Goal: Check status: Check status

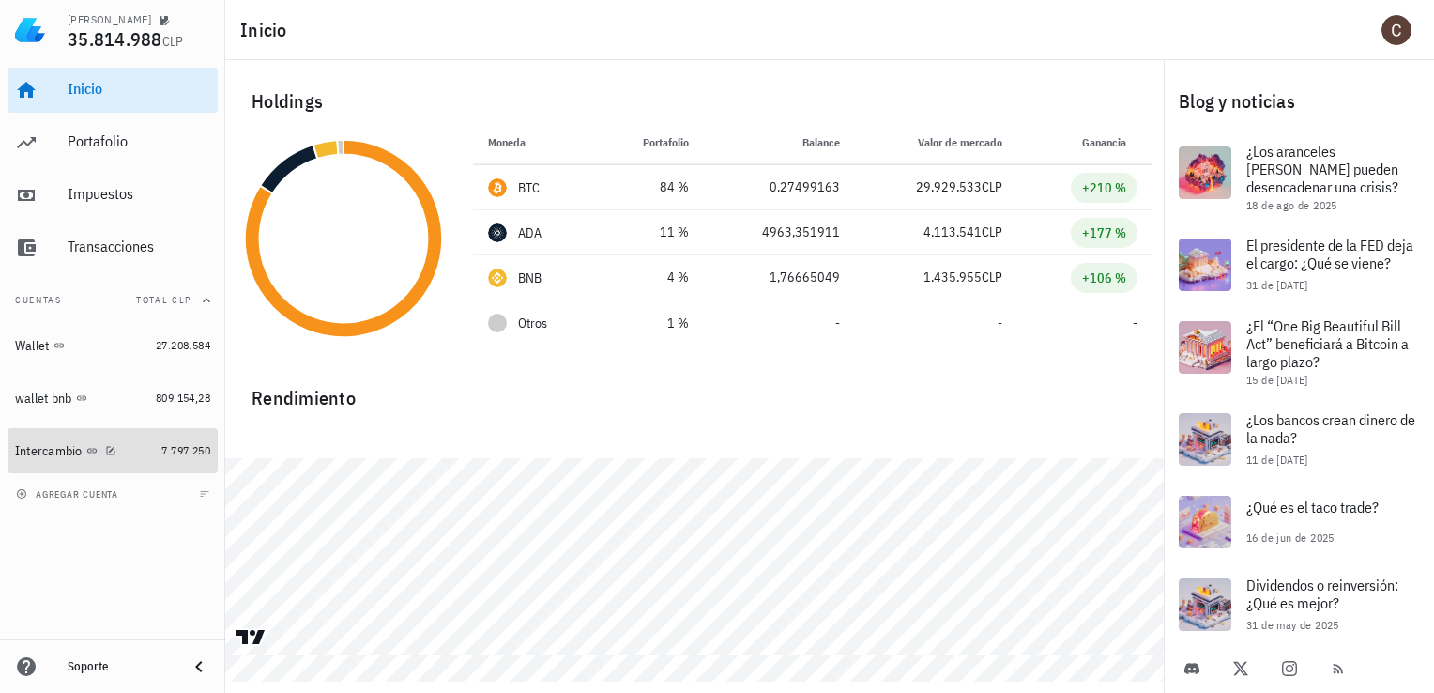
click at [155, 454] on link "Intercambio 7.797.250" at bounding box center [113, 450] width 210 height 45
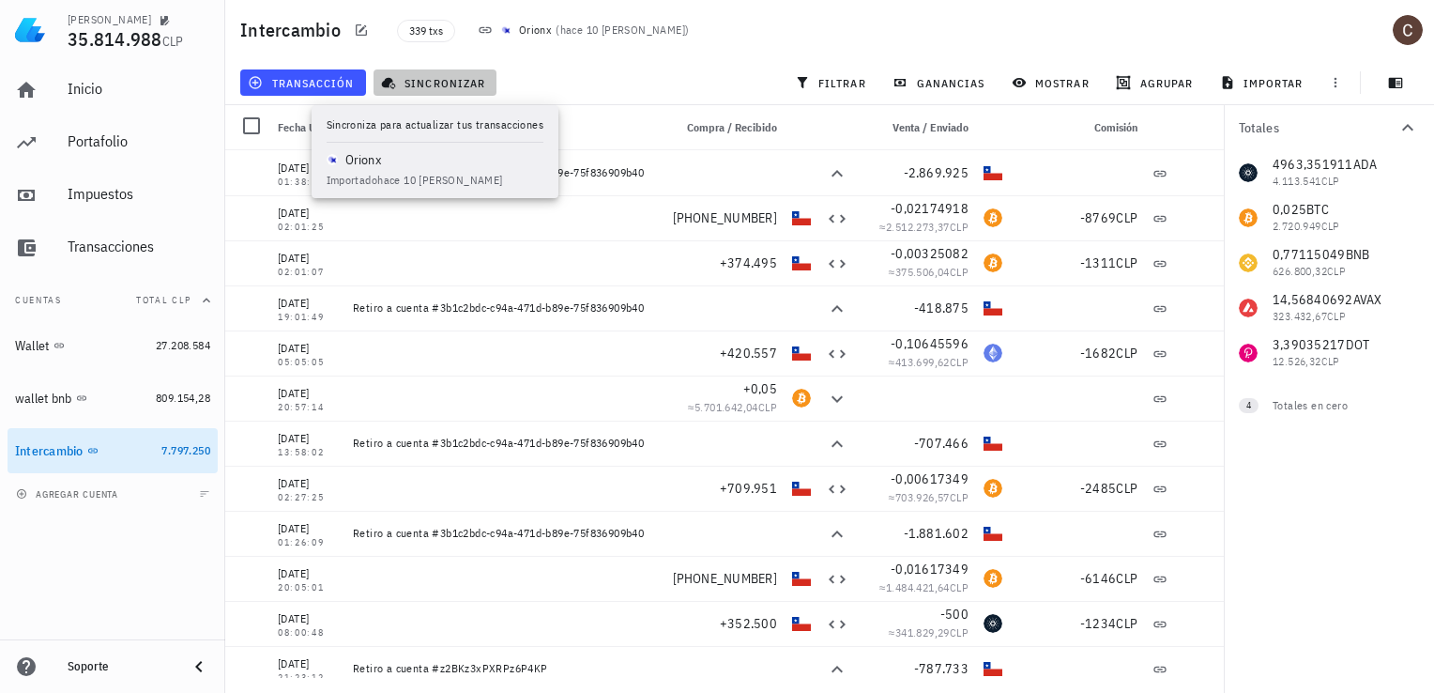
click at [428, 81] on span "sincronizar" at bounding box center [435, 82] width 100 height 15
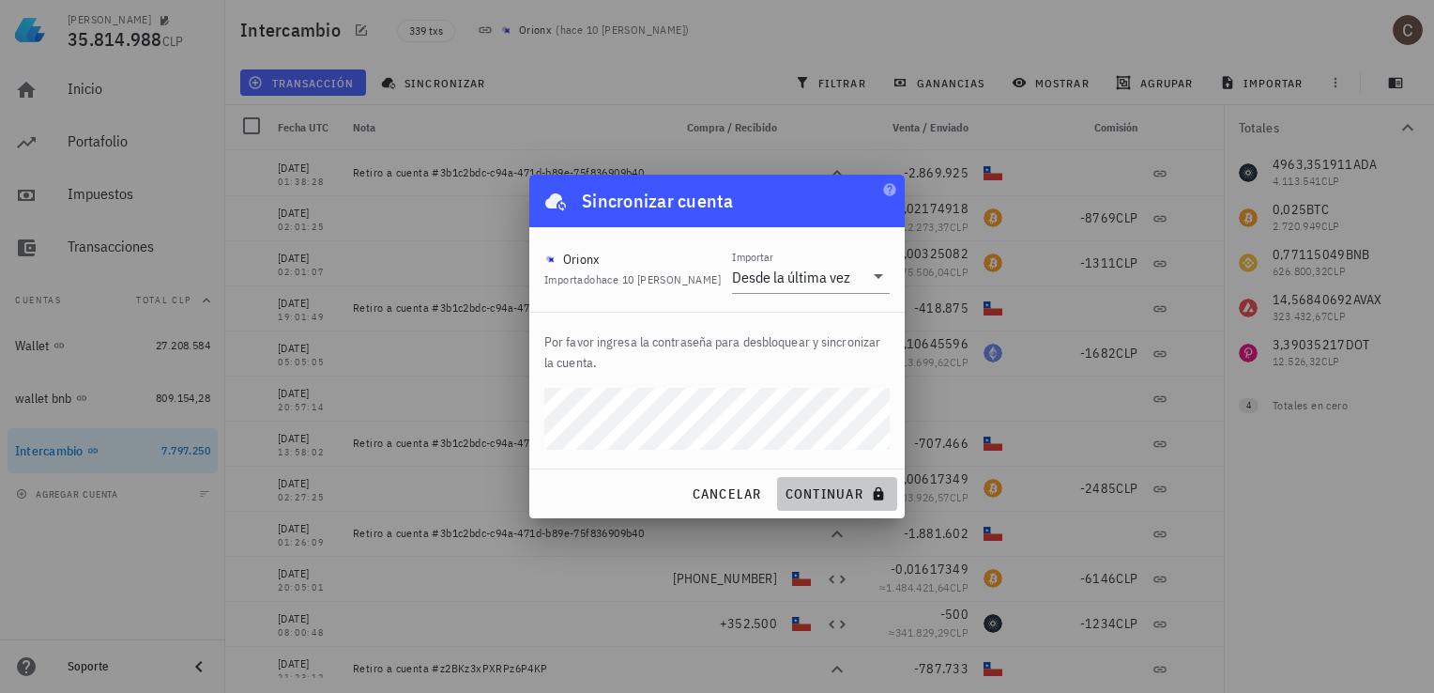
click at [871, 480] on button "continuar" at bounding box center [837, 494] width 120 height 34
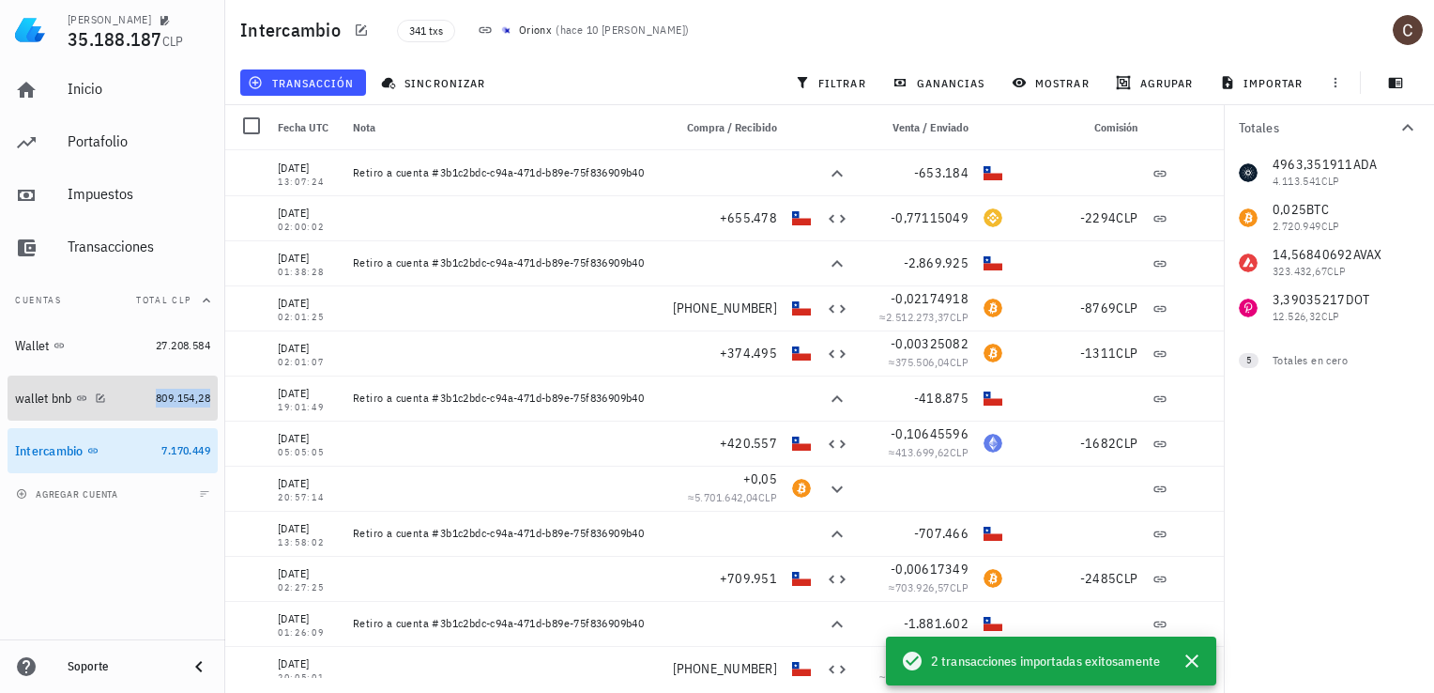
drag, startPoint x: 152, startPoint y: 399, endPoint x: 202, endPoint y: 375, distance: 55.0
click at [156, 399] on span "809.154,28" at bounding box center [183, 397] width 54 height 14
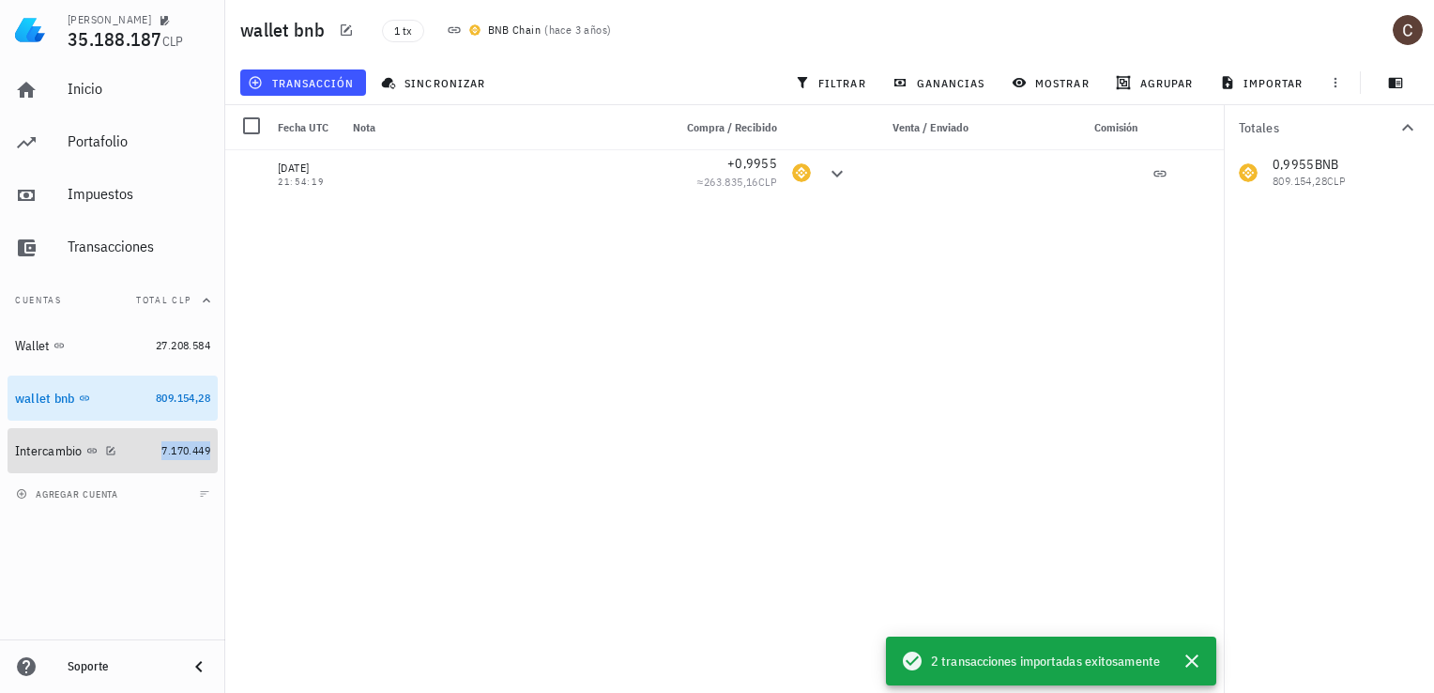
click at [168, 448] on span "7.170.449" at bounding box center [185, 450] width 49 height 14
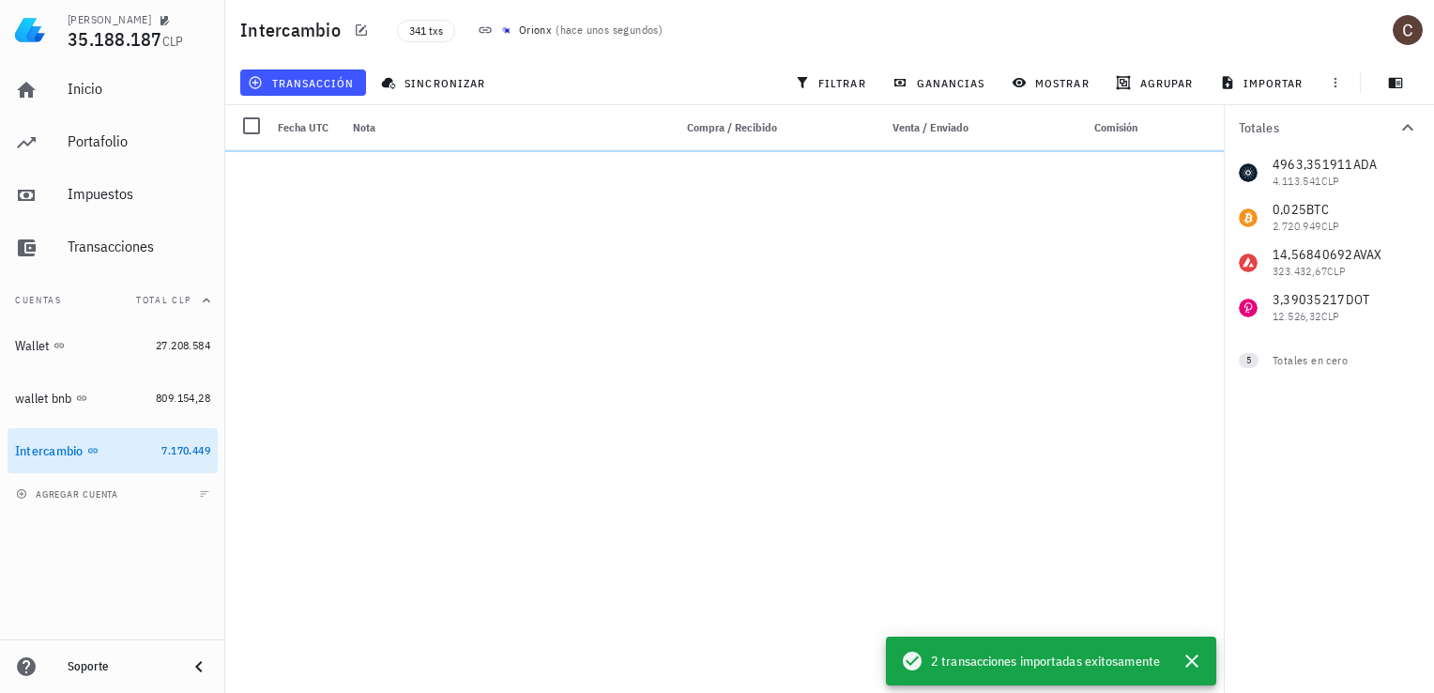
click at [462, 419] on div "[PERSON_NAME] 35.188.187 CLP Inicio [GEOGRAPHIC_DATA] Impuestos [GEOGRAPHIC_DAT…" at bounding box center [717, 346] width 1434 height 693
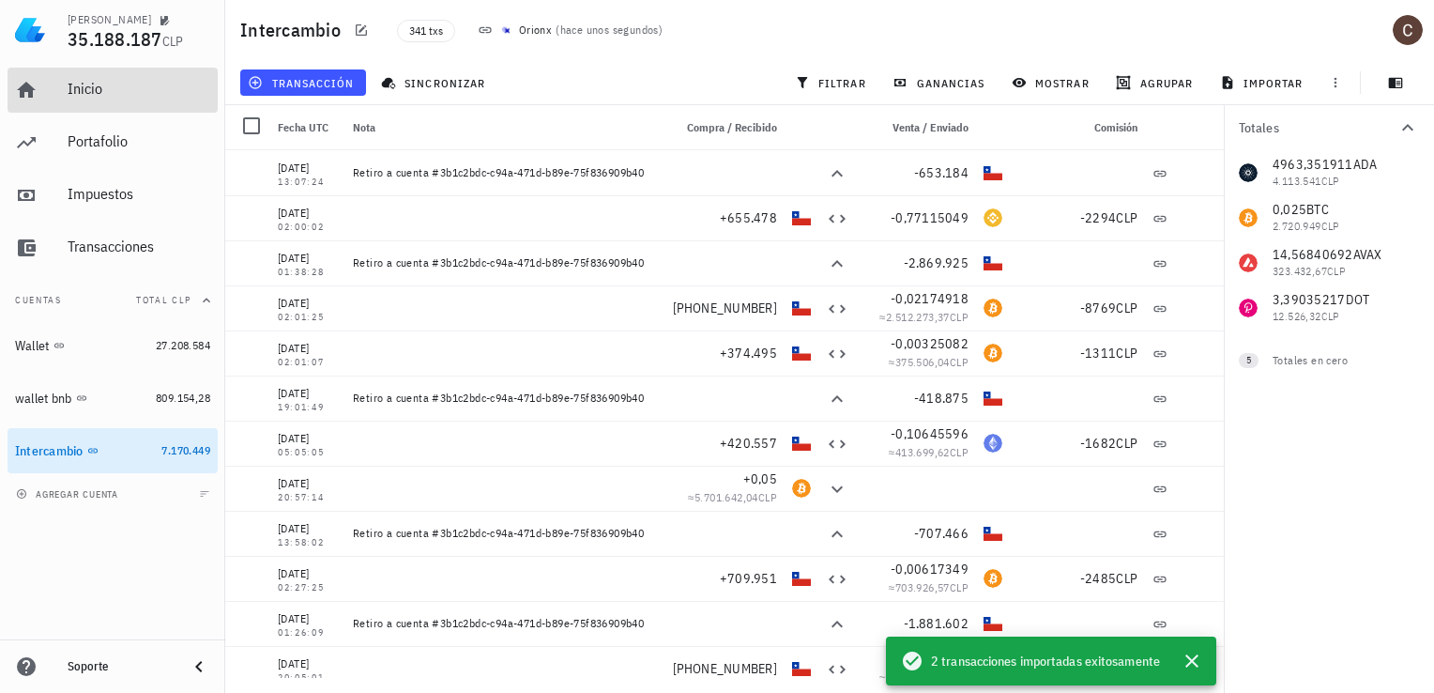
click at [122, 92] on div "Inicio" at bounding box center [139, 89] width 143 height 18
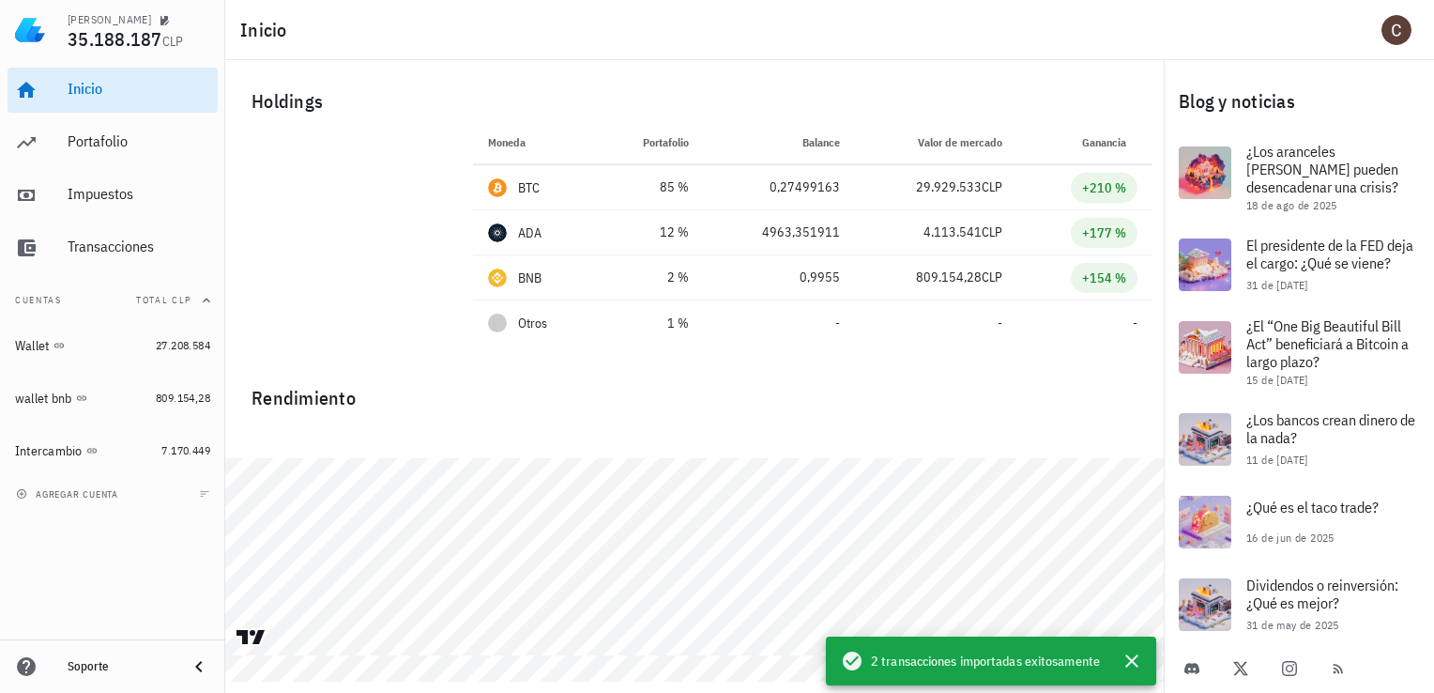
click at [544, 73] on div "Holdings" at bounding box center [694, 101] width 916 height 60
click at [1135, 666] on icon "button" at bounding box center [1131, 660] width 13 height 13
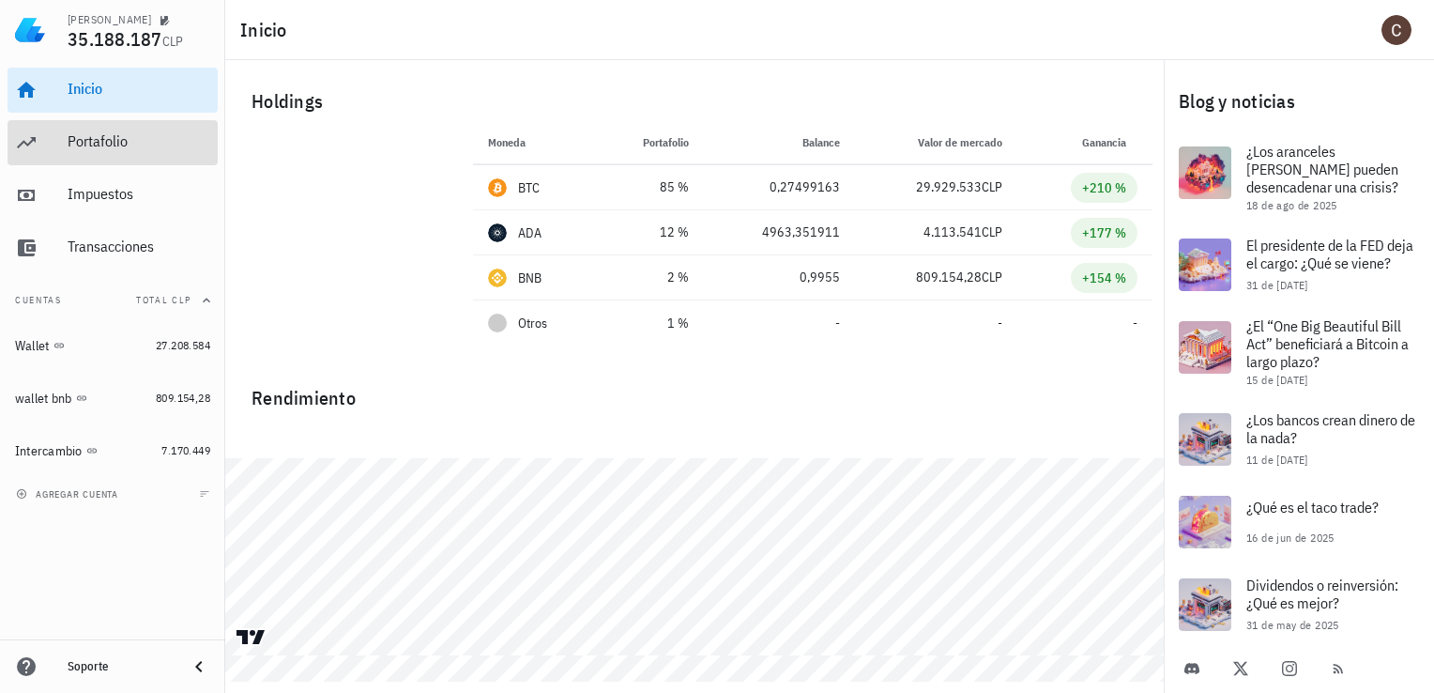
click at [129, 142] on div "Portafolio" at bounding box center [139, 141] width 143 height 18
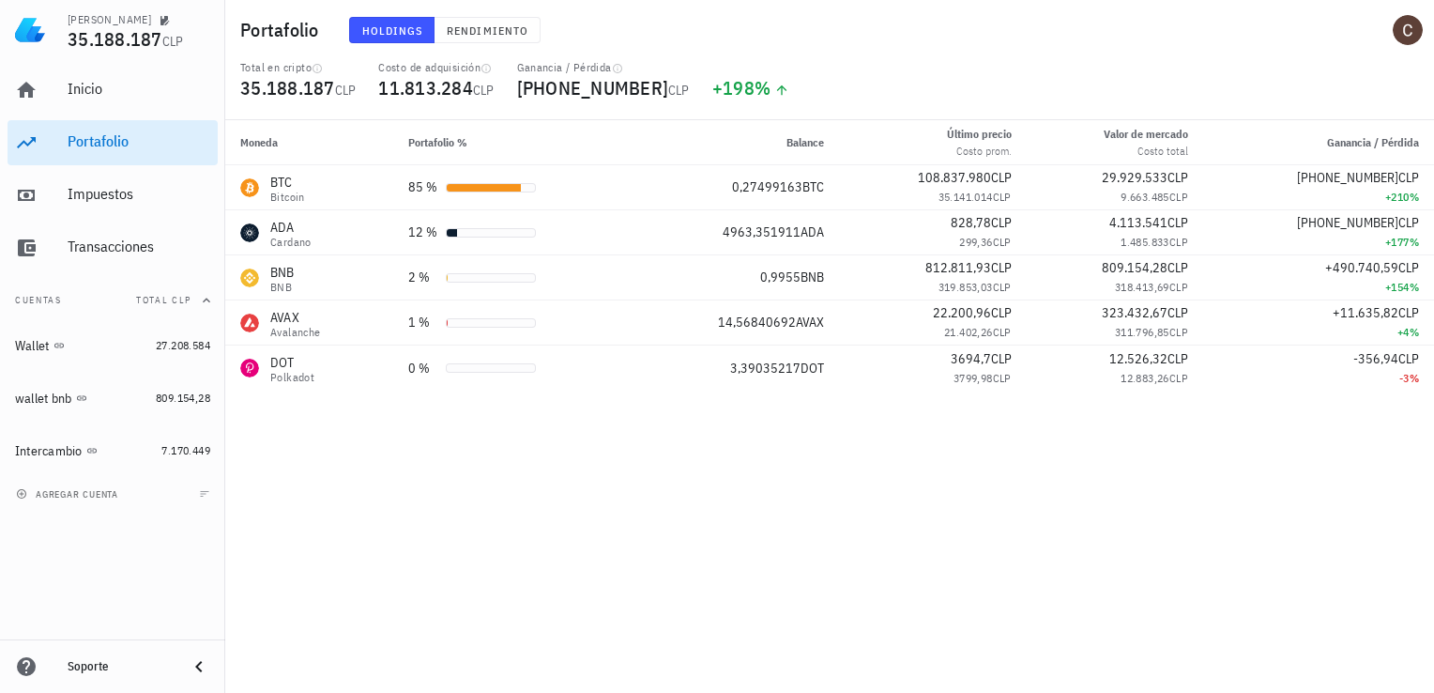
click at [781, 96] on div "Total en cripto 35.188.187 CLP Costo de adquisición 11.813.284 CLP Ganancia / P…" at bounding box center [829, 90] width 1201 height 60
click at [968, 48] on div "Holdings Rendimiento" at bounding box center [656, 30] width 637 height 49
